Goal: Task Accomplishment & Management: Use online tool/utility

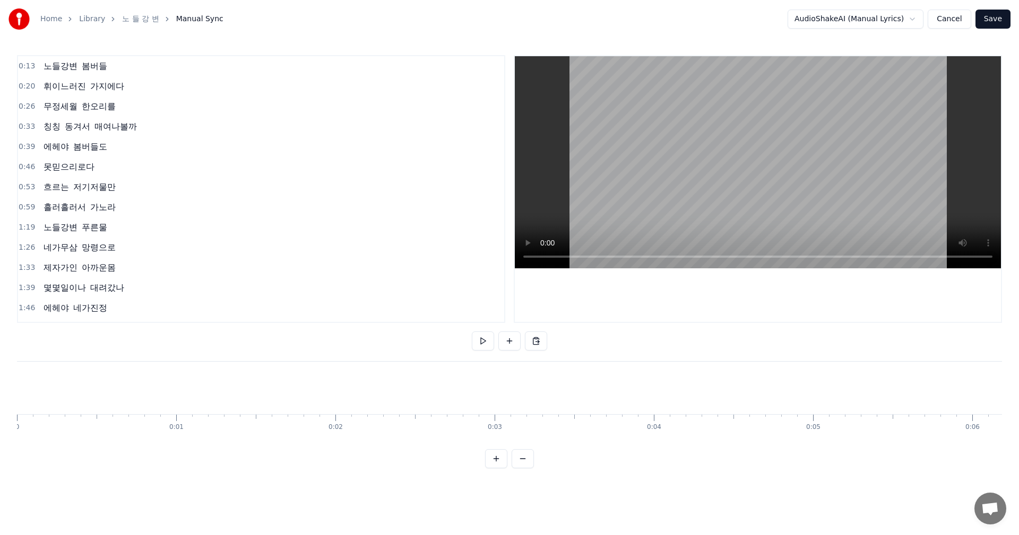
scroll to position [0, 1773]
click at [255, 469] on div "0:13 노들강변 봄버들 0:20 휘이느러진 가지에다 0:26 무정세월 한오리를 0:33 칭칭 동겨서 매여나볼까 0:39 에헤야 봄버들도 0:…" at bounding box center [509, 261] width 985 height 413
click at [220, 393] on div at bounding box center [220, 388] width 1 height 53
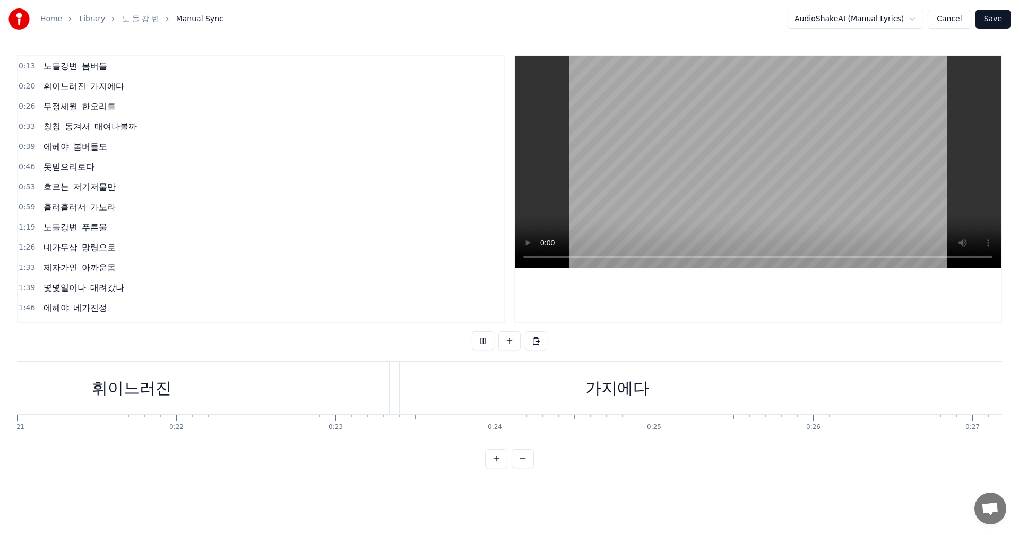
scroll to position [0, 3558]
click at [715, 393] on div "무정세월" at bounding box center [970, 388] width 518 height 53
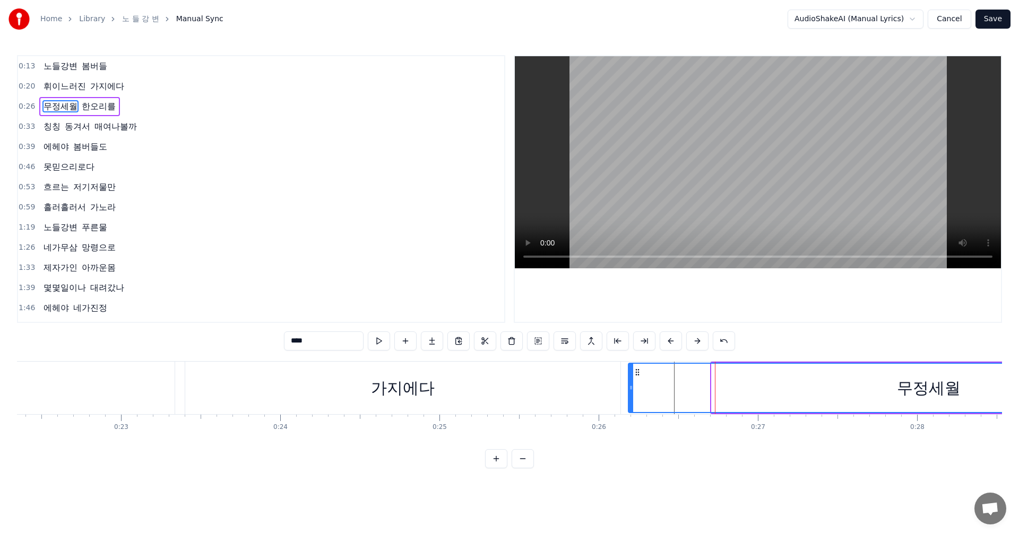
drag, startPoint x: 713, startPoint y: 391, endPoint x: 623, endPoint y: 392, distance: 89.7
click at [629, 392] on div at bounding box center [631, 388] width 4 height 48
click at [291, 391] on div "가지에다" at bounding box center [402, 388] width 435 height 53
type input "****"
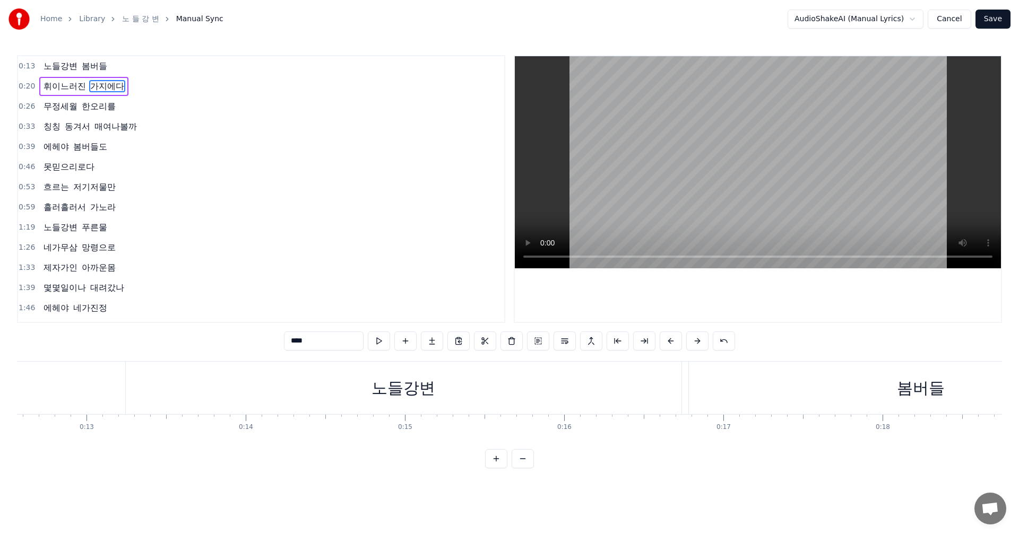
scroll to position [0, 1949]
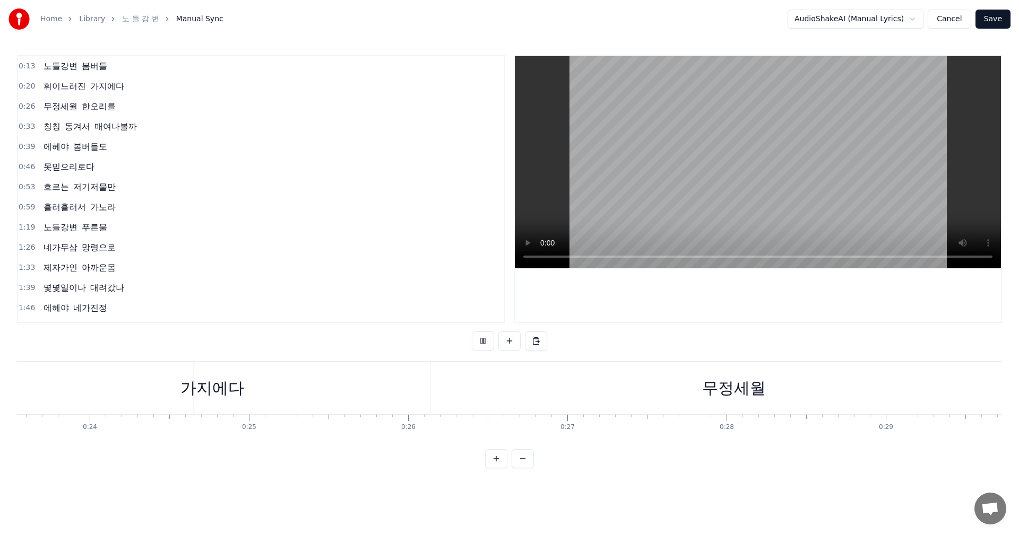
scroll to position [0, 3749]
click at [229, 469] on div "0:13 노들강변 봄버들 0:20 휘이느러진 가지에다 0:26 무정세월 한오리를 0:33 칭칭 동겨서 매여나볼까 0:39 에헤야 봄버들도 0:…" at bounding box center [509, 261] width 985 height 413
click at [483, 343] on button at bounding box center [483, 341] width 22 height 19
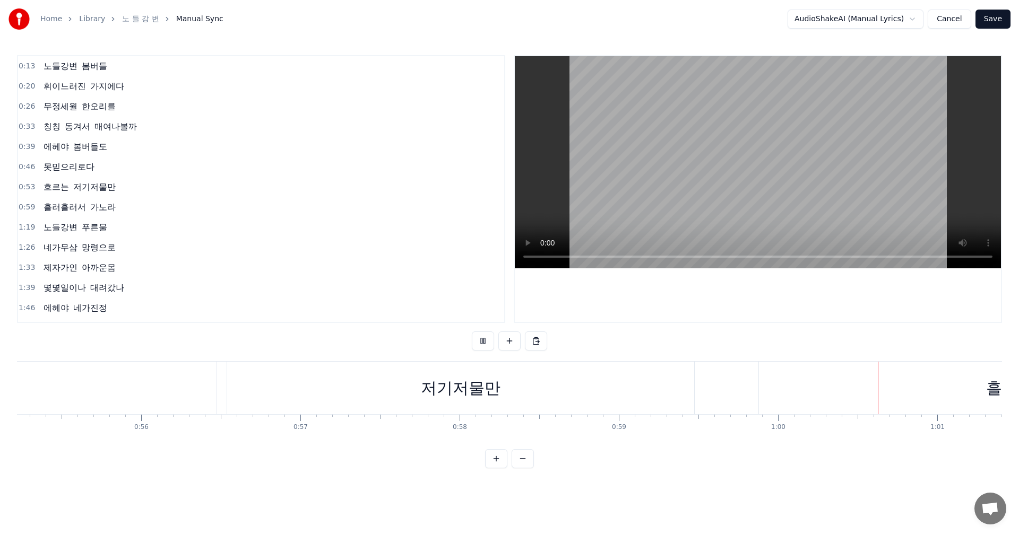
click at [357, 387] on div "저기저물만" at bounding box center [460, 388] width 467 height 53
click at [991, 19] on button "Save" at bounding box center [992, 19] width 35 height 19
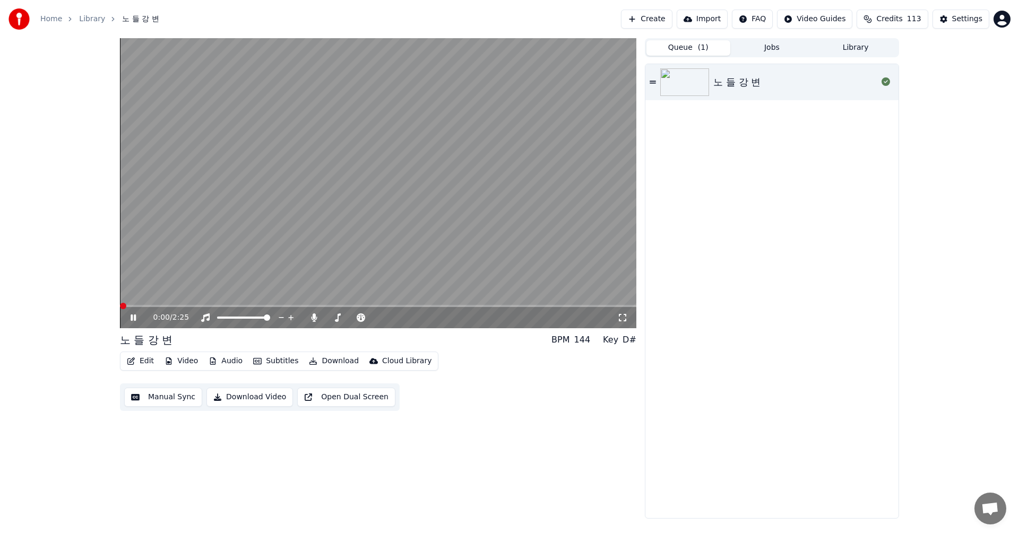
click at [136, 317] on icon at bounding box center [133, 318] width 5 height 6
click at [259, 475] on div "0:00 / 2:25 노 들 강 변 BPM 144 Key D# Edit Video Audio Subtitles Download Cloud Li…" at bounding box center [378, 278] width 516 height 481
click at [135, 319] on icon at bounding box center [133, 317] width 6 height 7
click at [135, 319] on icon at bounding box center [133, 318] width 5 height 6
click at [244, 399] on button "Download Video" at bounding box center [249, 397] width 86 height 19
